Goal: Task Accomplishment & Management: Manage account settings

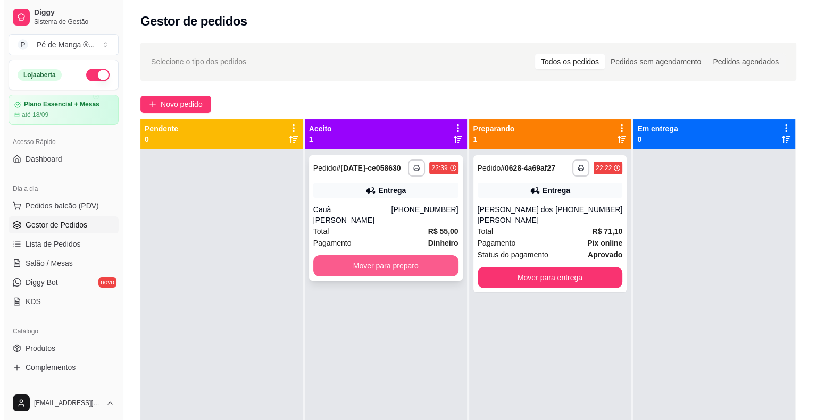
scroll to position [164, 0]
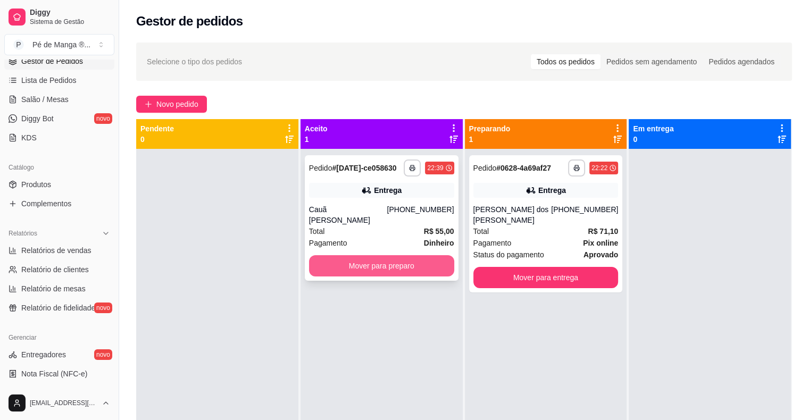
click at [359, 257] on button "Mover para preparo" at bounding box center [381, 265] width 145 height 21
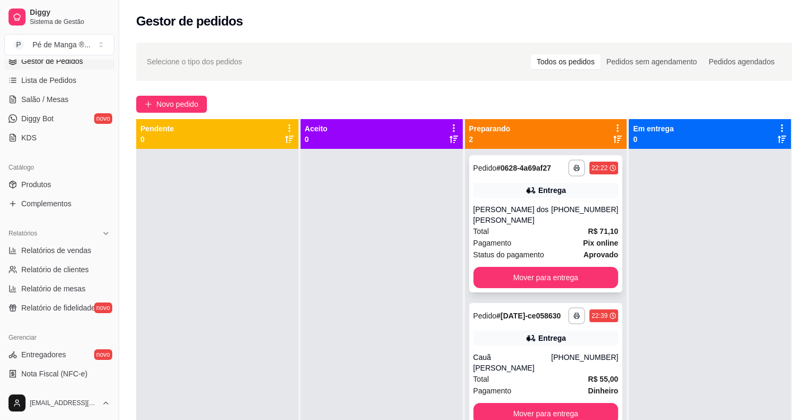
click at [506, 234] on div "Total R$ 71,10" at bounding box center [545, 231] width 145 height 12
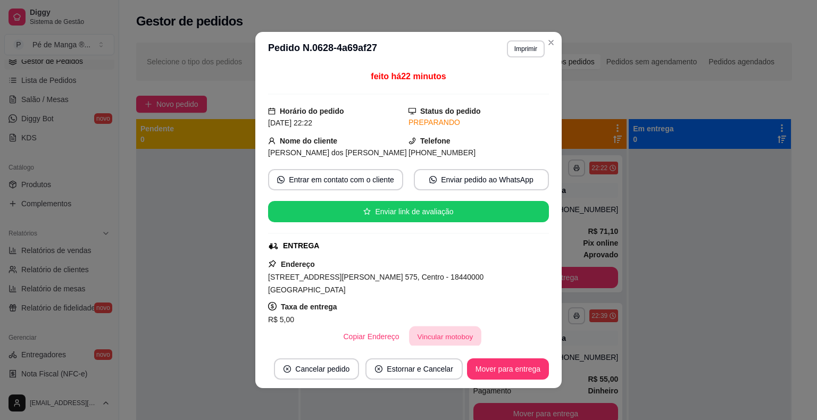
click at [459, 326] on button "Vincular motoboy" at bounding box center [445, 336] width 72 height 21
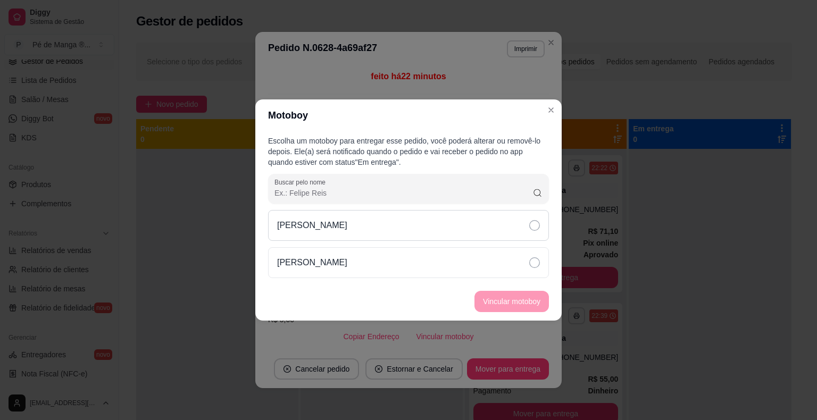
click at [437, 236] on div "[PERSON_NAME]" at bounding box center [408, 225] width 281 height 31
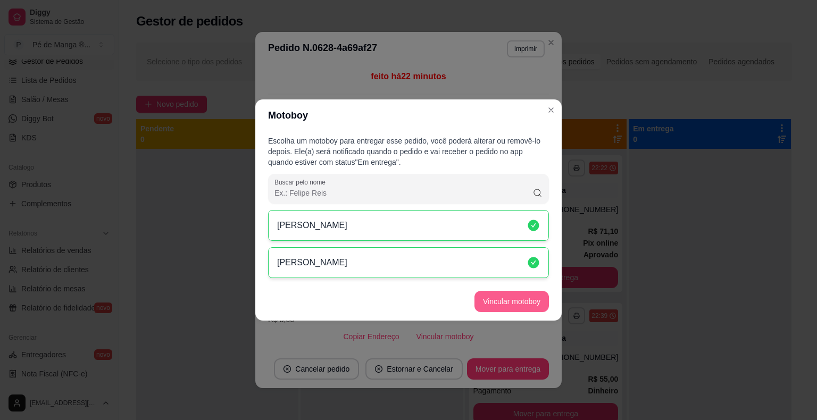
click at [512, 303] on button "Vincular motoboy" at bounding box center [511, 301] width 74 height 21
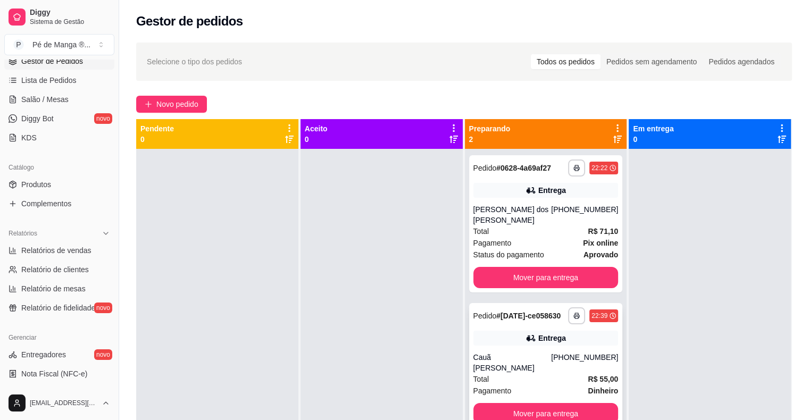
click at [540, 359] on div "Cauã [PERSON_NAME]" at bounding box center [512, 362] width 78 height 21
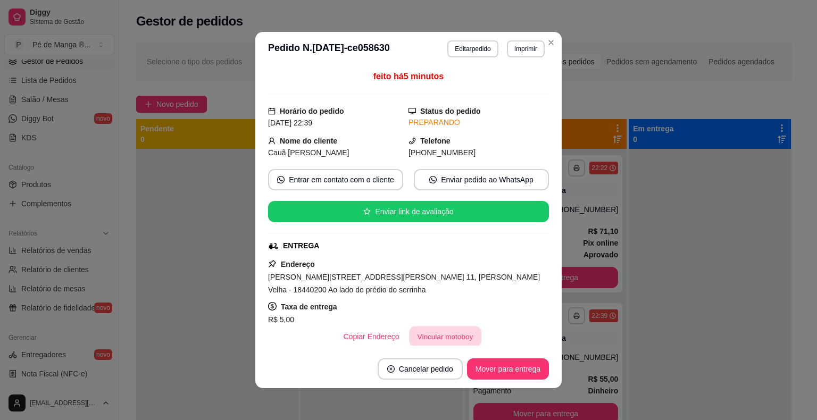
click at [466, 331] on button "Vincular motoboy" at bounding box center [445, 336] width 72 height 21
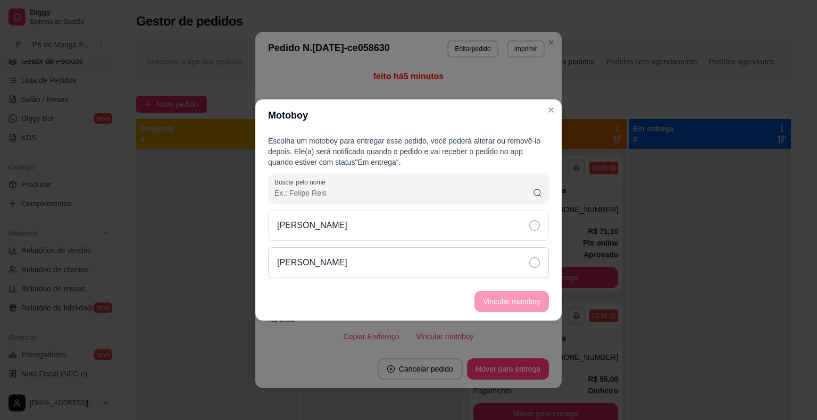
drag, startPoint x: 438, startPoint y: 264, endPoint x: 451, endPoint y: 277, distance: 19.2
click at [439, 264] on div "[PERSON_NAME]" at bounding box center [408, 262] width 281 height 31
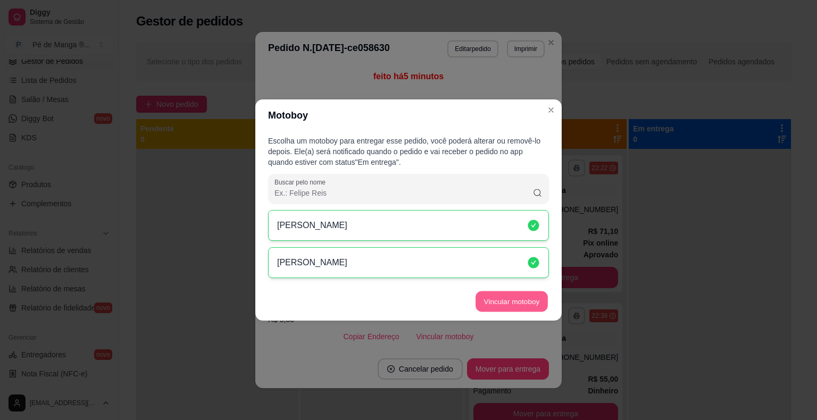
click at [523, 306] on button "Vincular motoboy" at bounding box center [511, 301] width 72 height 21
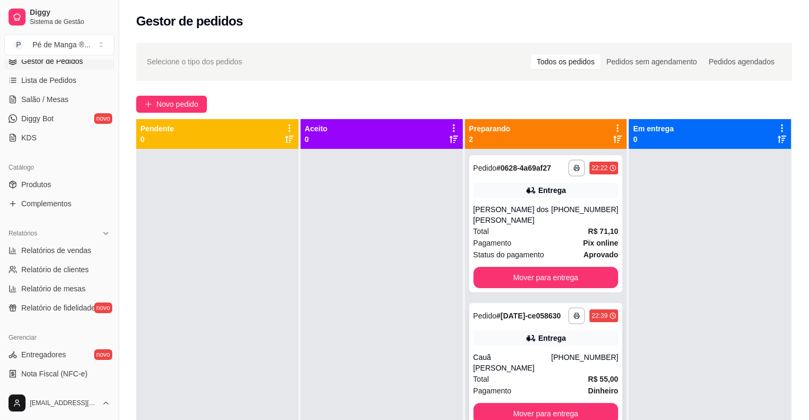
click at [515, 362] on div "Cauã [PERSON_NAME]" at bounding box center [512, 362] width 78 height 21
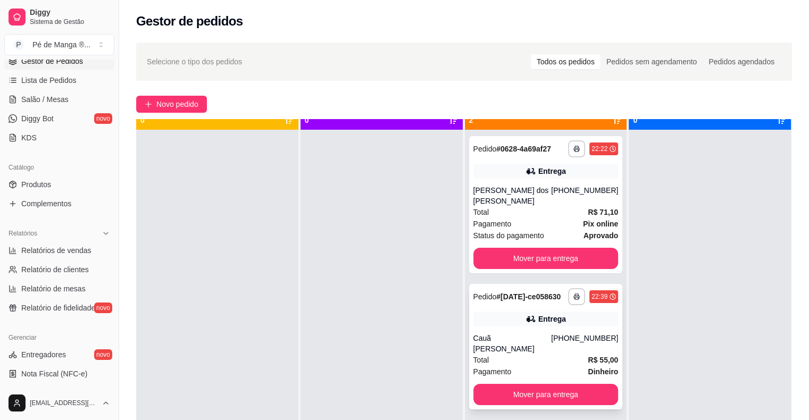
scroll to position [30, 0]
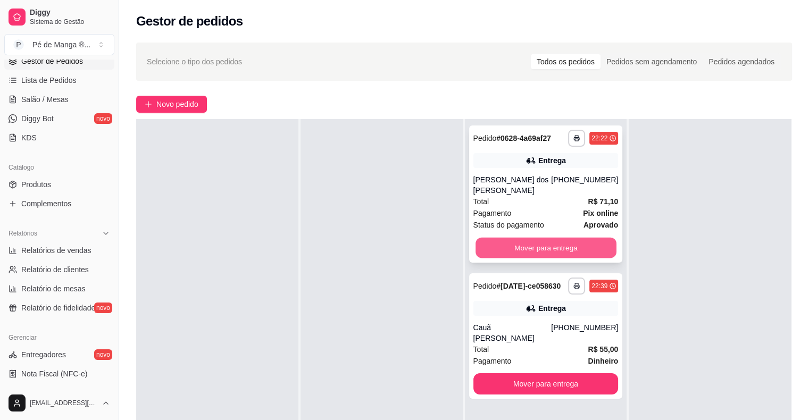
click at [565, 254] on button "Mover para entrega" at bounding box center [545, 248] width 141 height 21
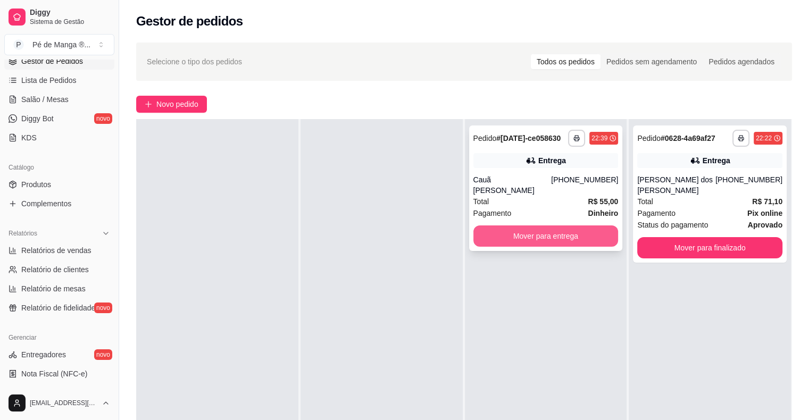
click at [584, 226] on button "Mover para entrega" at bounding box center [545, 235] width 145 height 21
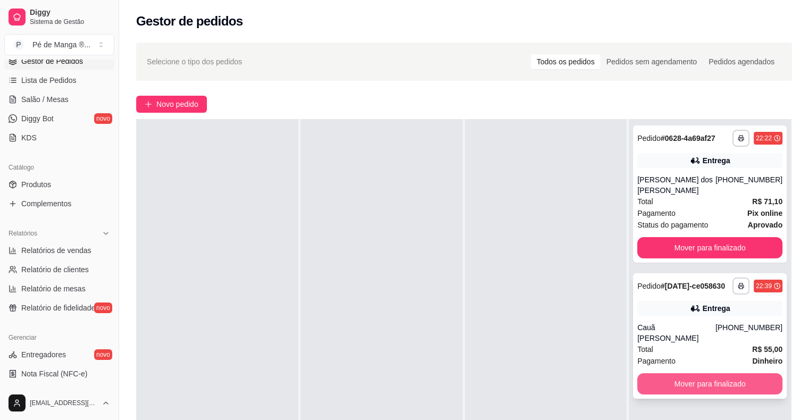
click at [673, 375] on button "Mover para finalizado" at bounding box center [709, 383] width 145 height 21
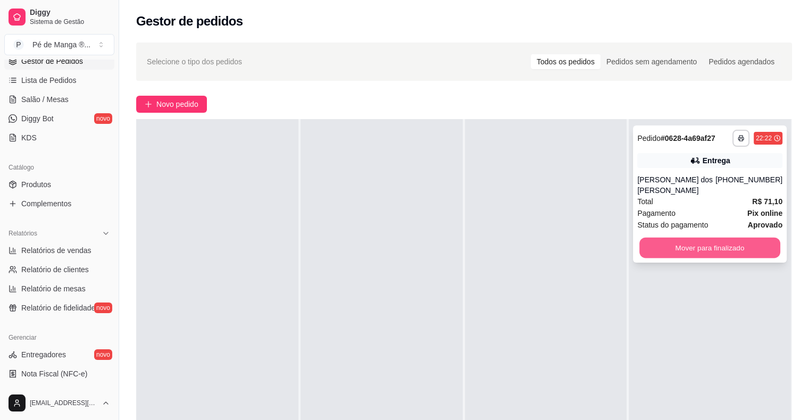
click at [659, 248] on button "Mover para finalizado" at bounding box center [709, 248] width 141 height 21
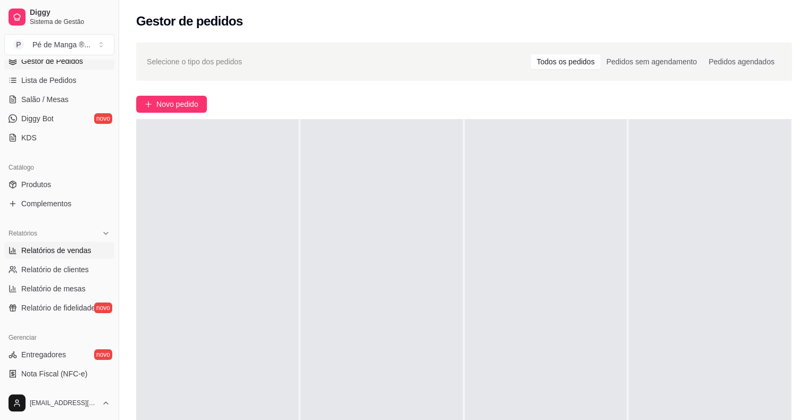
click at [75, 254] on span "Relatórios de vendas" at bounding box center [56, 250] width 70 height 11
select select "ALL"
select select "0"
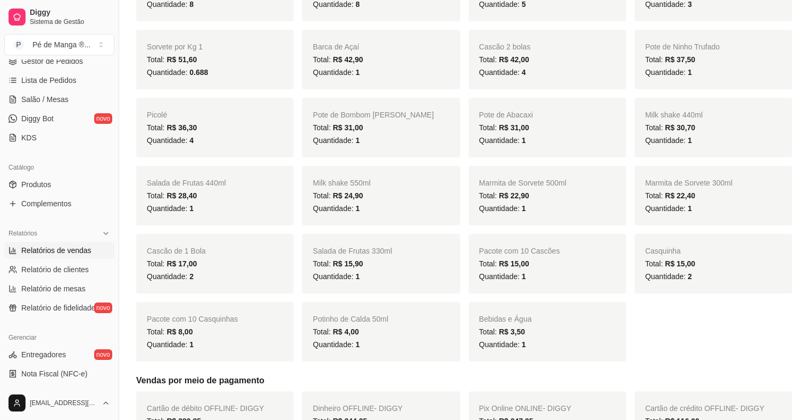
scroll to position [53, 0]
